Goal: Task Accomplishment & Management: Manage account settings

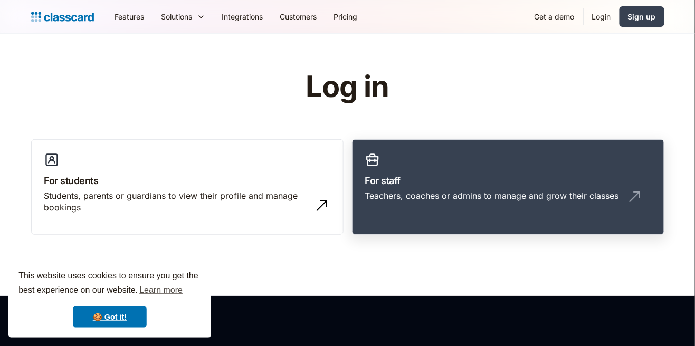
click at [544, 195] on div "Teachers, coaches or admins to manage and grow their classes" at bounding box center [492, 196] width 254 height 12
click at [599, 188] on link "For staff Teachers, coaches or admins to manage and grow their classes" at bounding box center [508, 187] width 313 height 96
click at [635, 199] on img at bounding box center [635, 196] width 17 height 17
click at [621, 212] on link "For staff Teachers, coaches or admins to manage and grow their classes" at bounding box center [508, 187] width 313 height 96
click at [569, 196] on div "Teachers, coaches or admins to manage and grow their classes" at bounding box center [492, 196] width 254 height 12
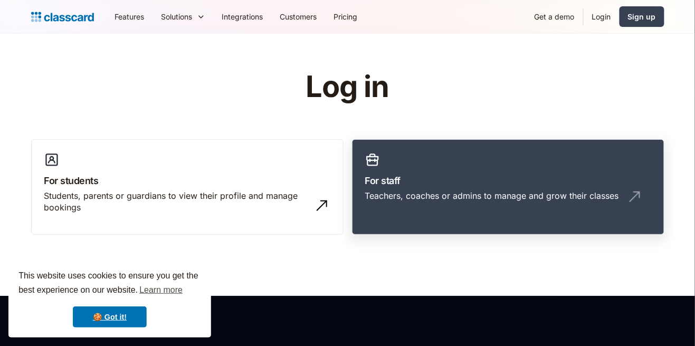
click at [560, 203] on div "Teachers, coaches or admins to manage and grow their classes" at bounding box center [508, 200] width 286 height 20
click at [557, 206] on div "Teachers, coaches or admins to manage and grow their classes" at bounding box center [508, 200] width 286 height 20
